Goal: Information Seeking & Learning: Learn about a topic

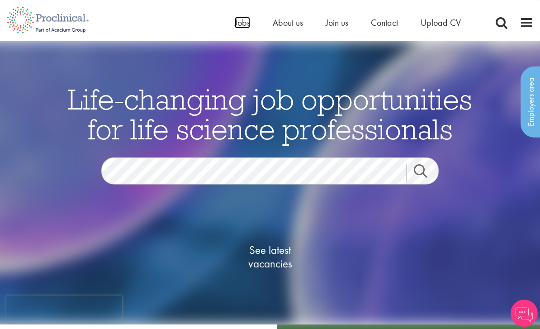
click at [247, 24] on span "Jobs" at bounding box center [242, 23] width 15 height 12
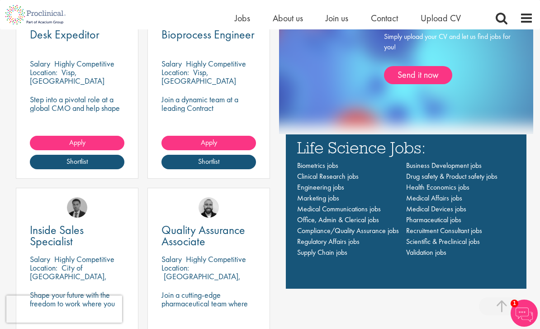
scroll to position [605, 0]
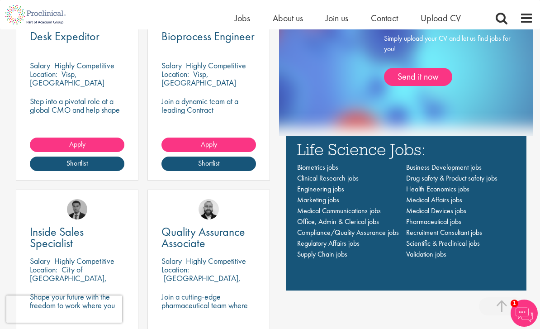
click at [431, 86] on link "Send it now" at bounding box center [418, 77] width 68 height 18
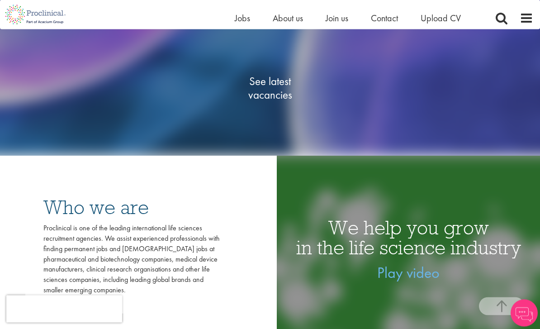
scroll to position [167, 0]
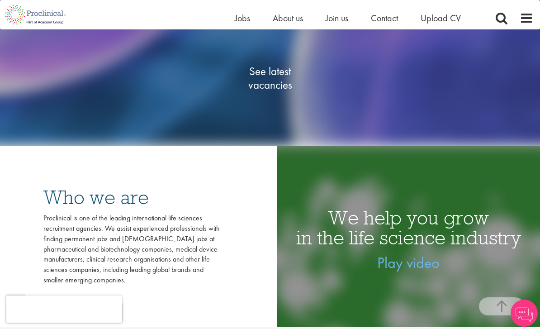
click at [273, 91] on span "See latest vacancies" at bounding box center [270, 77] width 90 height 27
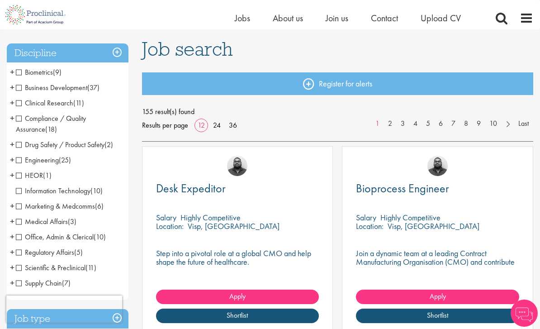
scroll to position [57, 0]
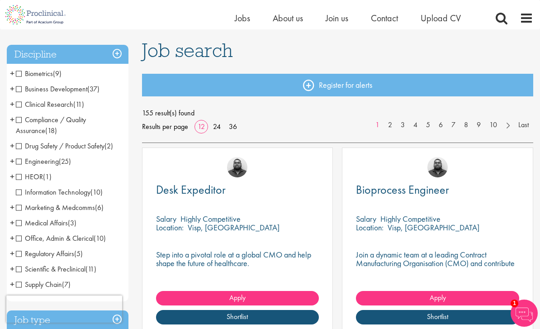
click at [21, 147] on span "Drug Safety / Product Safety" at bounding box center [60, 146] width 89 height 10
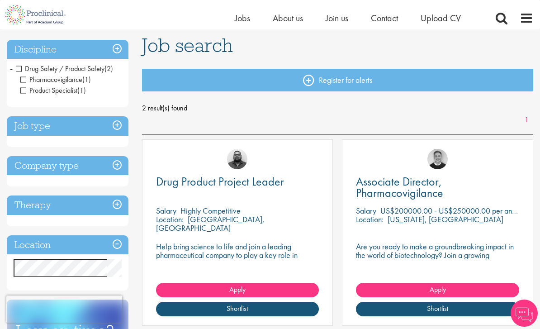
scroll to position [62, 0]
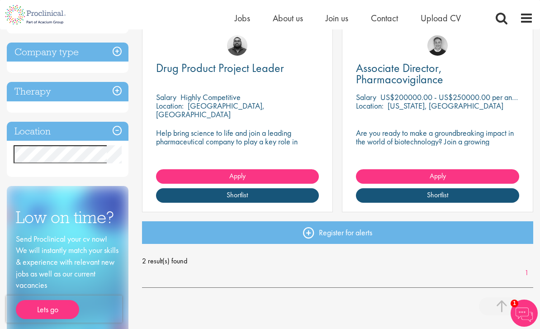
click at [138, 226] on div "Job search Register for alerts 2 result(s) found 1 Drug Product Project Leader …" at bounding box center [337, 107] width 405 height 371
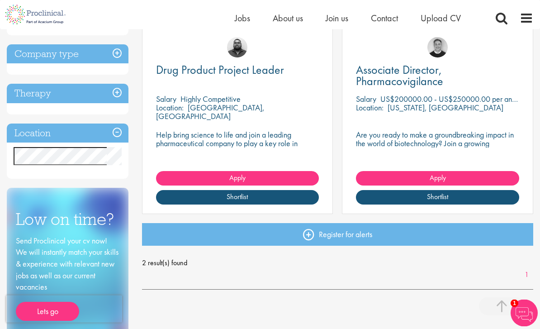
scroll to position [173, 0]
